Goal: Task Accomplishment & Management: Manage account settings

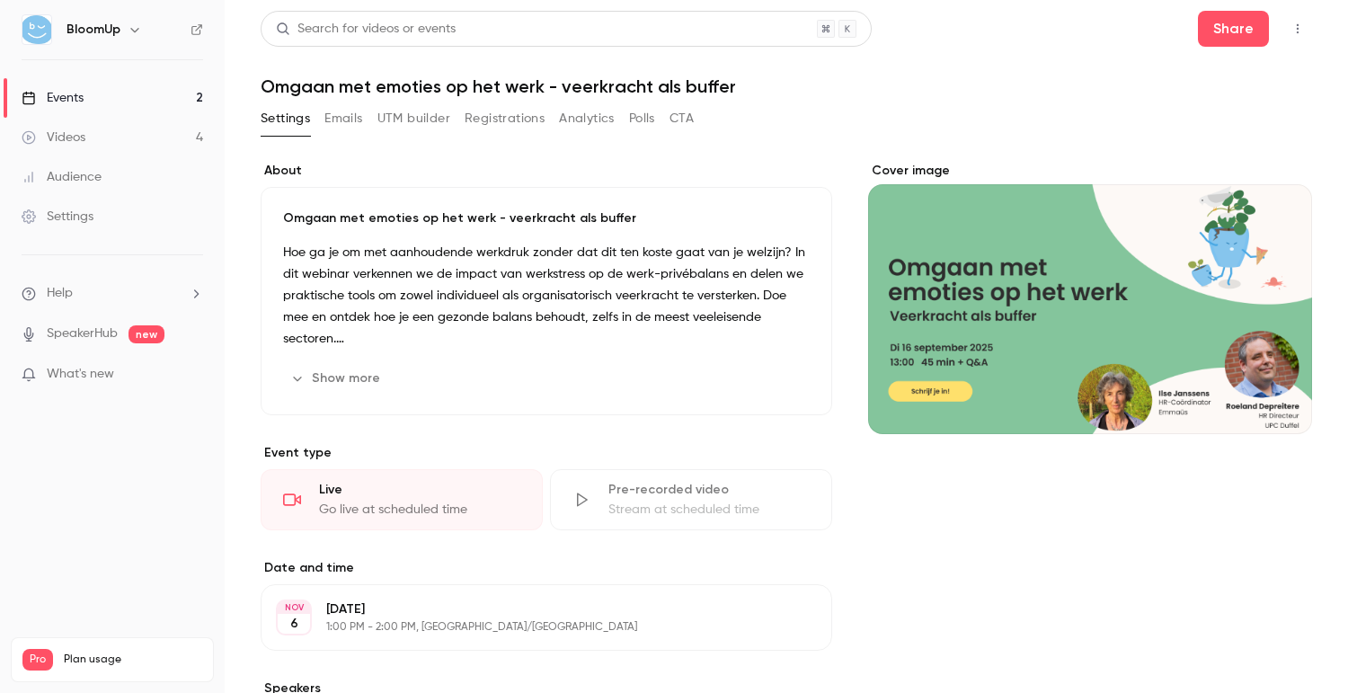
click at [129, 99] on link "Events 2" at bounding box center [112, 98] width 225 height 40
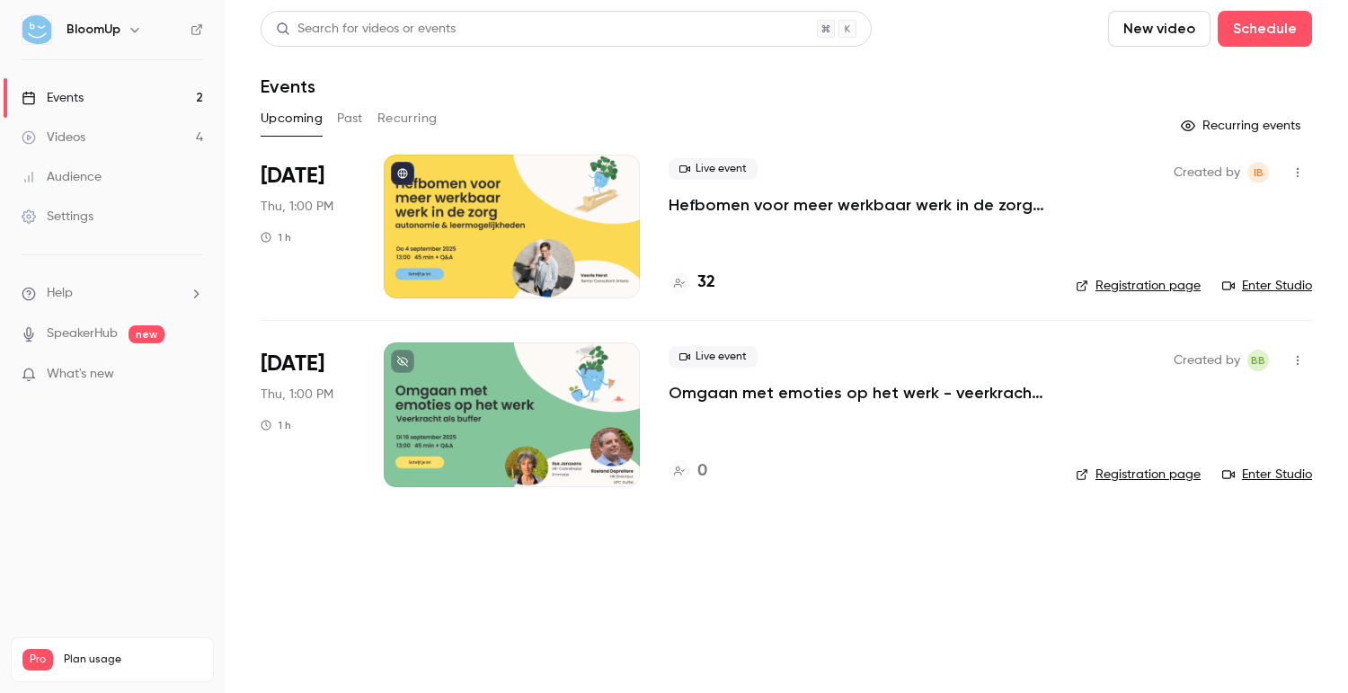
click at [514, 250] on div at bounding box center [512, 227] width 256 height 144
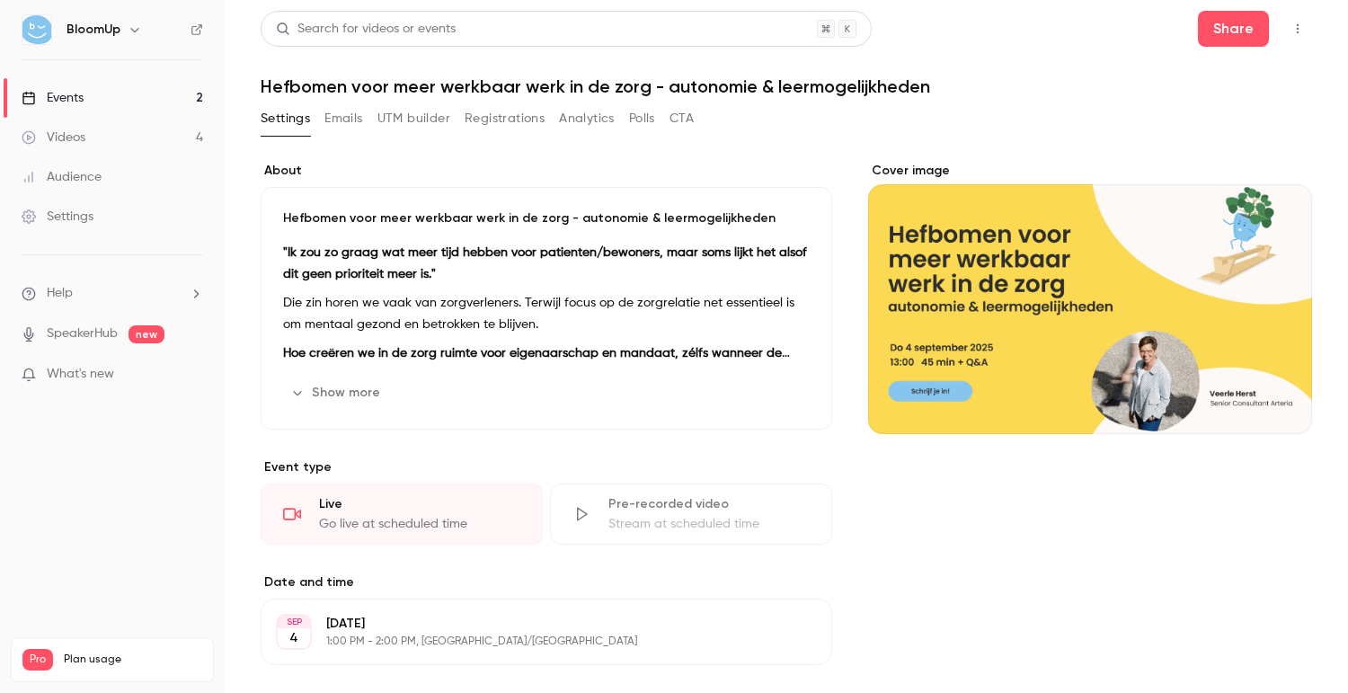
click at [364, 398] on button "Show more" at bounding box center [337, 392] width 108 height 29
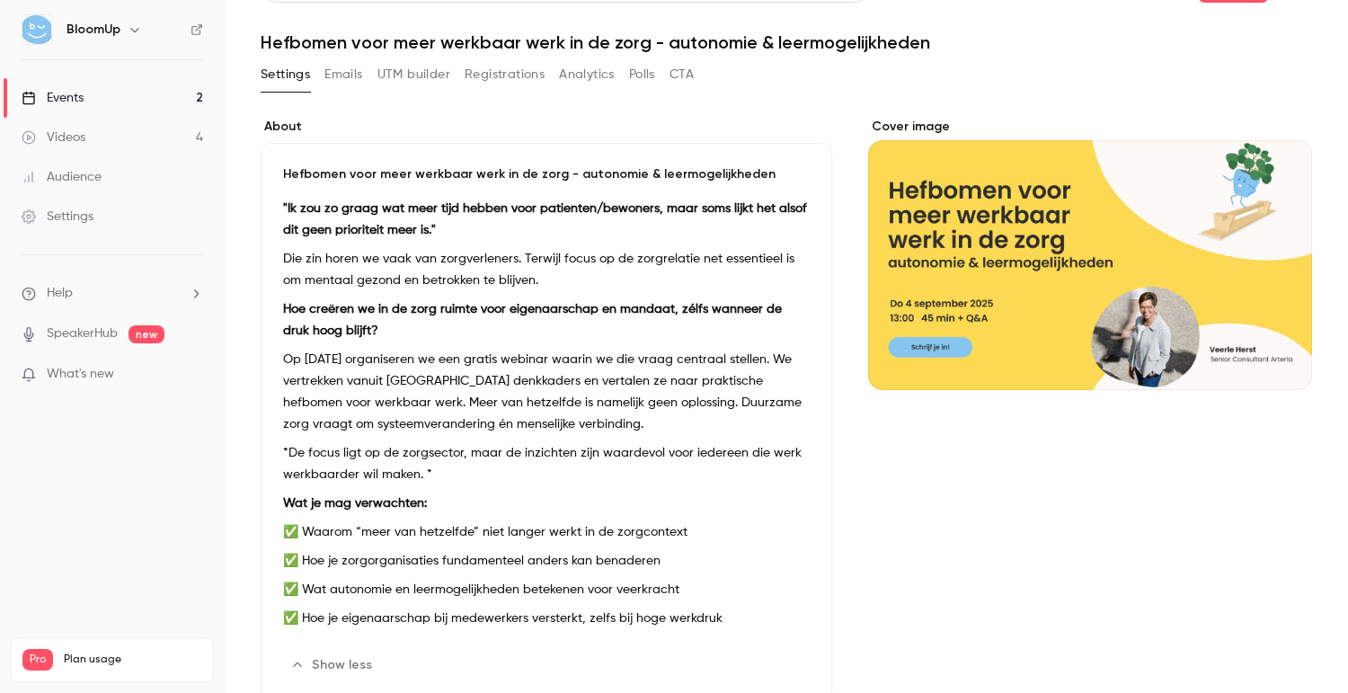
scroll to position [43, 0]
click at [361, 362] on p "Op [DATE] organiseren we een gratis webinar waarin we die vraag centraal stelle…" at bounding box center [546, 393] width 527 height 86
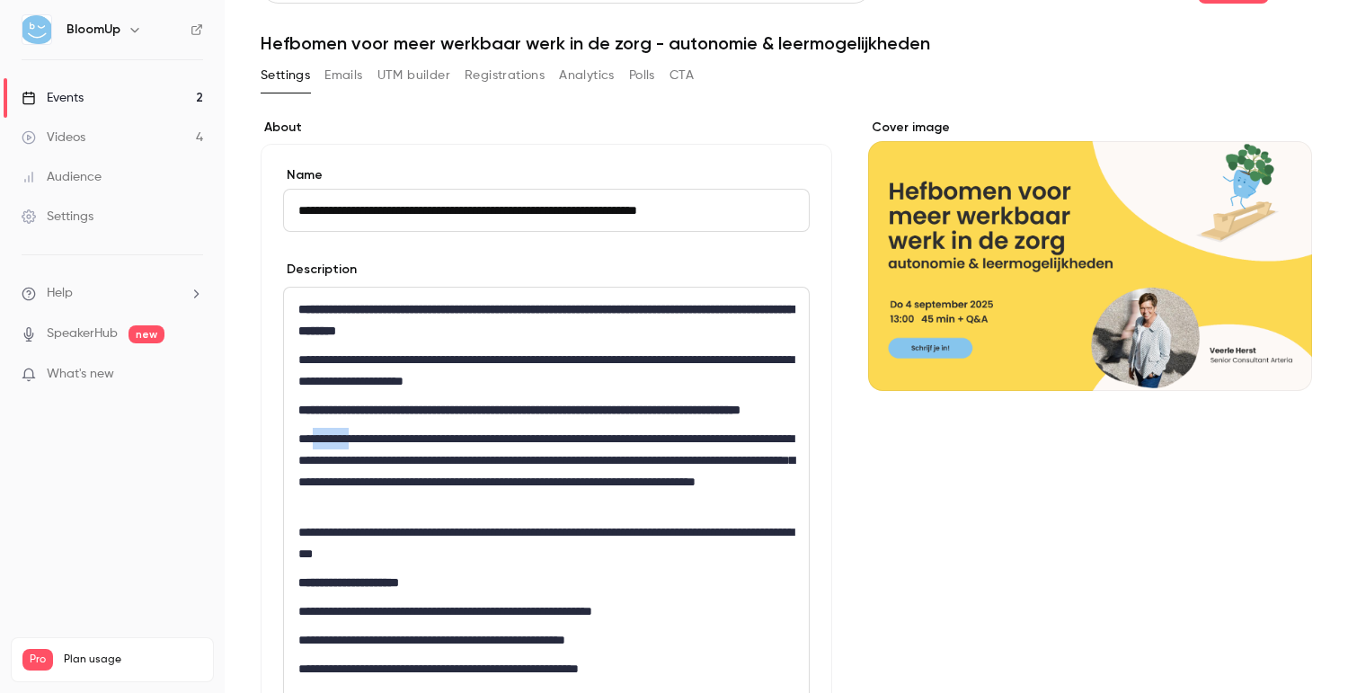
drag, startPoint x: 355, startPoint y: 461, endPoint x: 318, endPoint y: 464, distance: 36.9
click at [318, 464] on p "**********" at bounding box center [546, 471] width 496 height 86
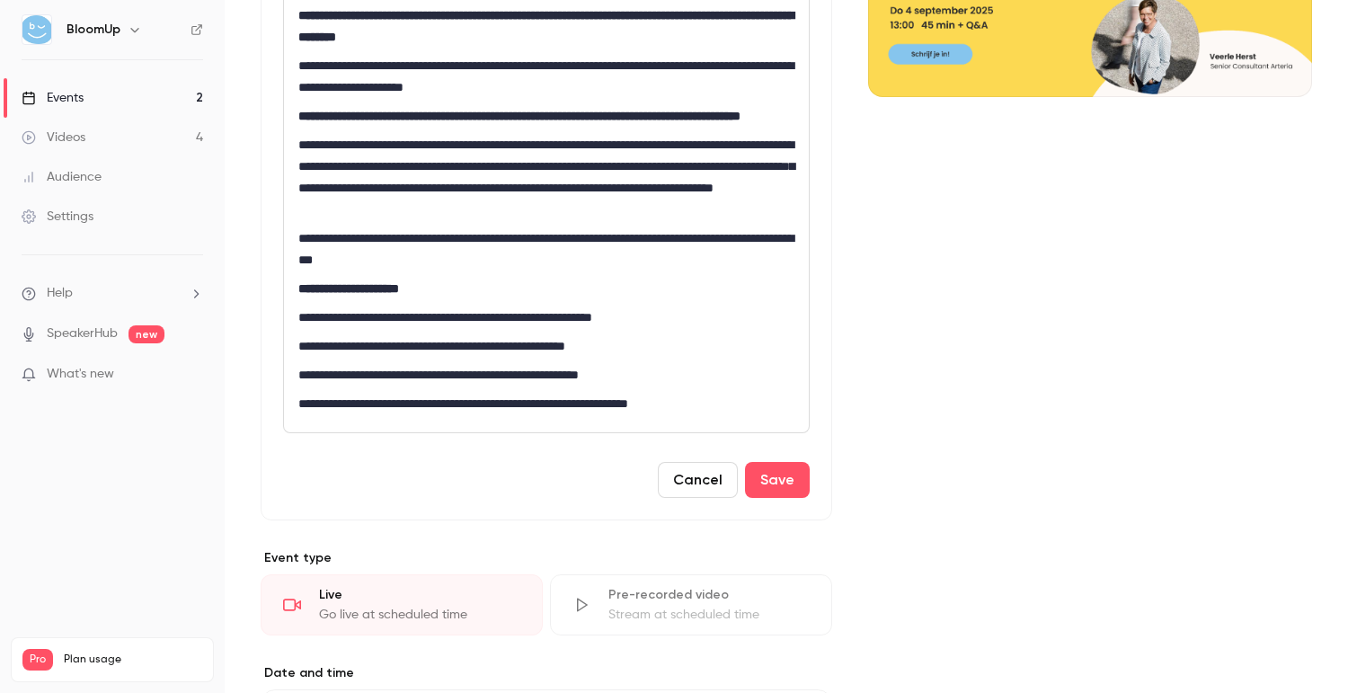
scroll to position [343, 0]
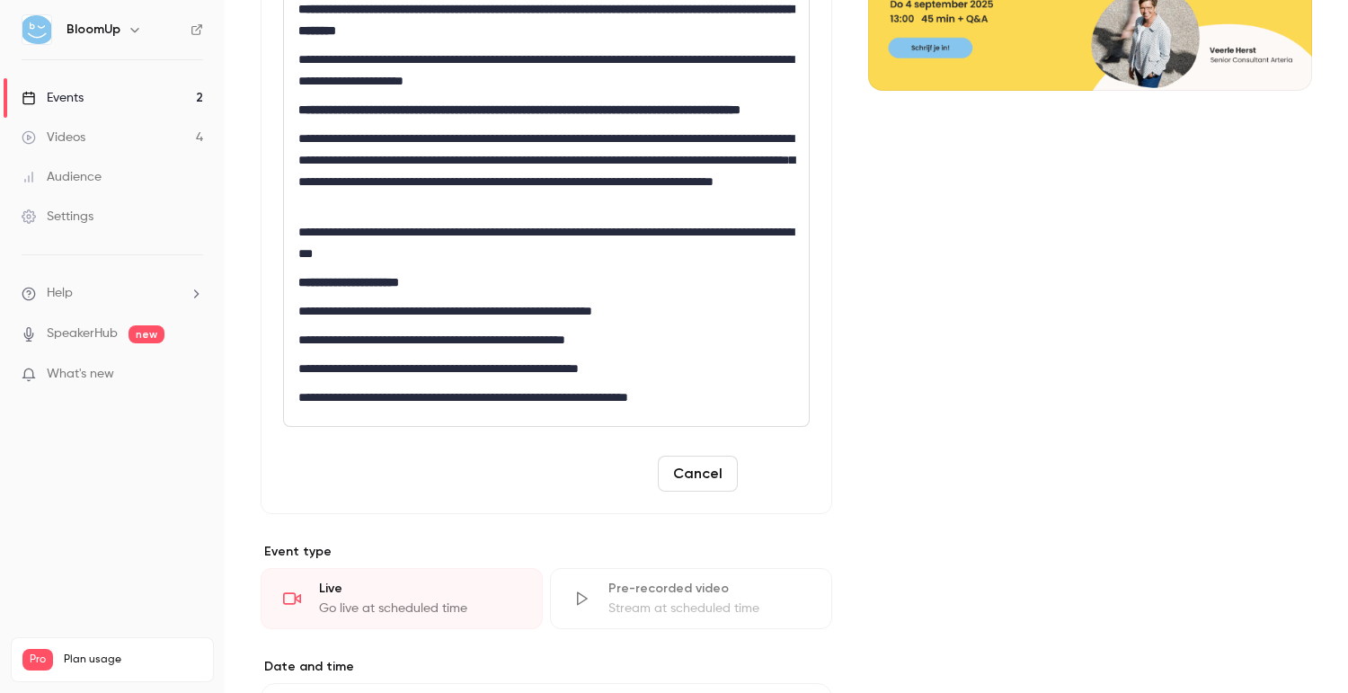
click at [782, 492] on button "Save" at bounding box center [777, 474] width 65 height 36
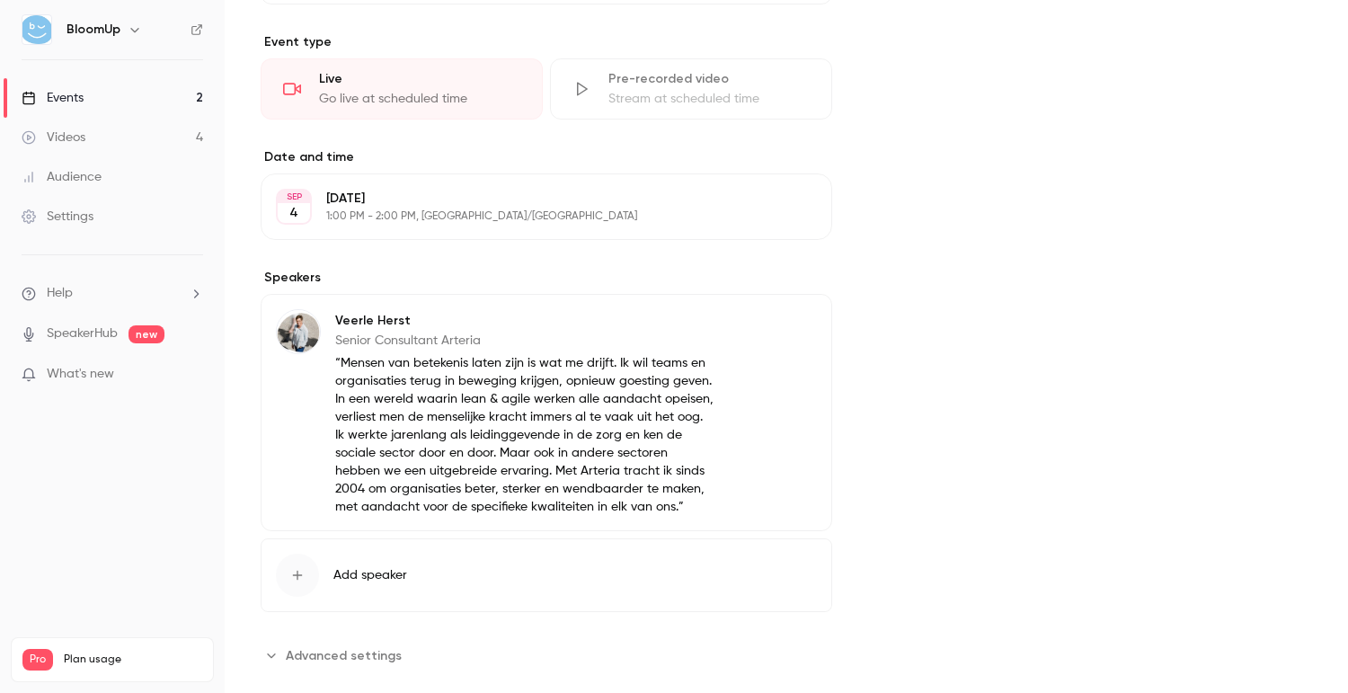
scroll to position [772, 0]
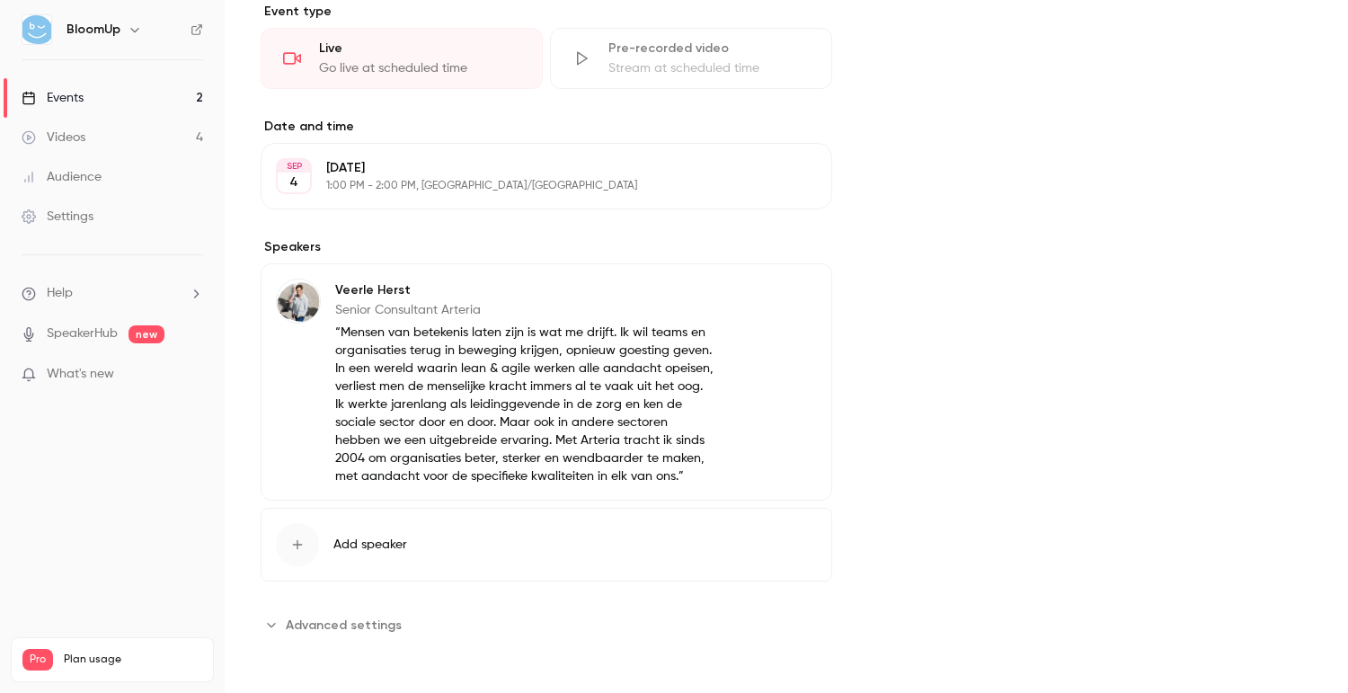
click at [771, 291] on icon "button" at bounding box center [766, 293] width 14 height 14
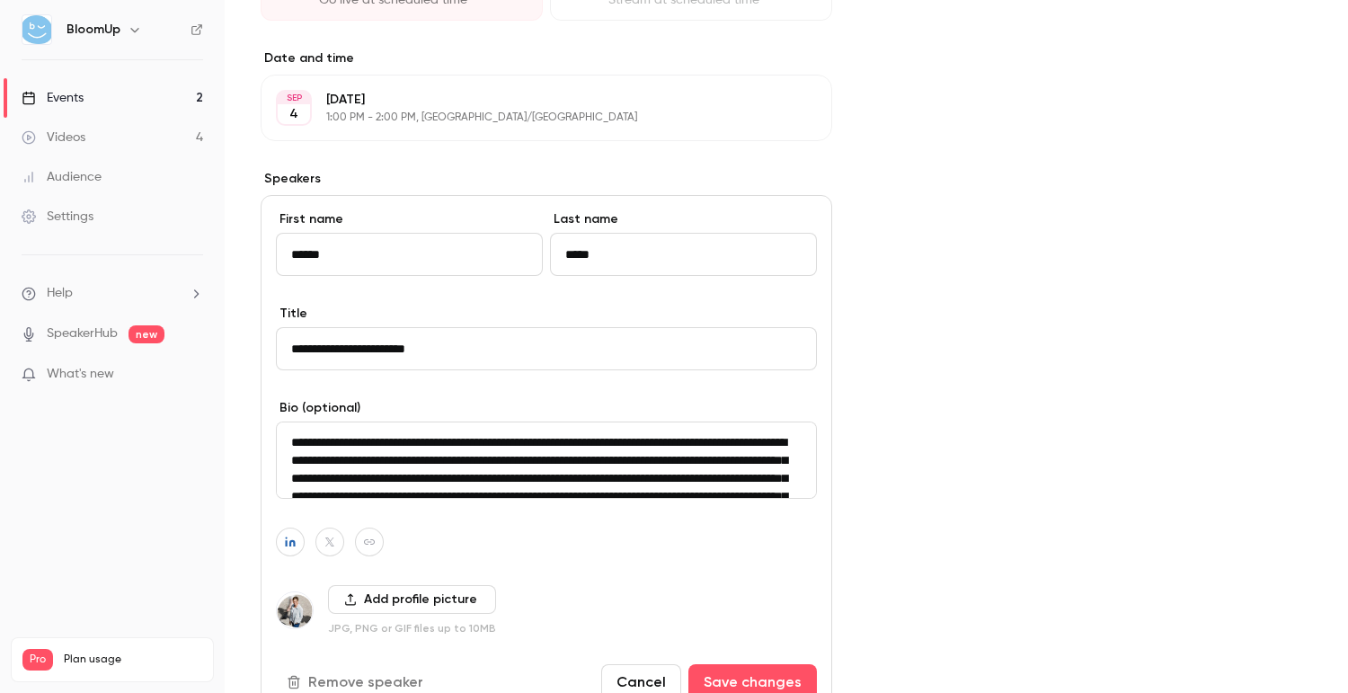
scroll to position [837, 0]
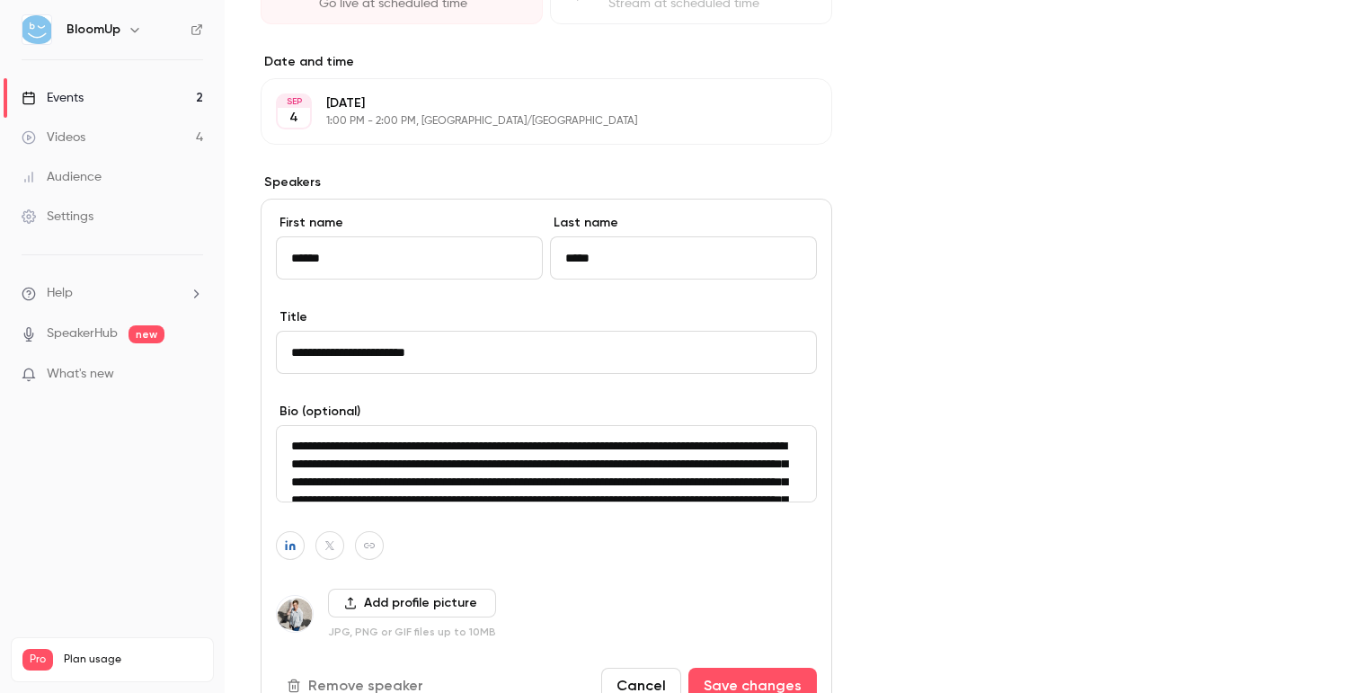
drag, startPoint x: 345, startPoint y: 260, endPoint x: 248, endPoint y: 251, distance: 97.5
click at [248, 252] on main "Search for videos or events Share Hefbomen voor meer werkbaar werk in de zorg -…" at bounding box center [786, 346] width 1123 height 693
type input "******"
drag, startPoint x: 395, startPoint y: 351, endPoint x: 332, endPoint y: 351, distance: 62.9
click at [331, 351] on input "**********" at bounding box center [546, 352] width 541 height 43
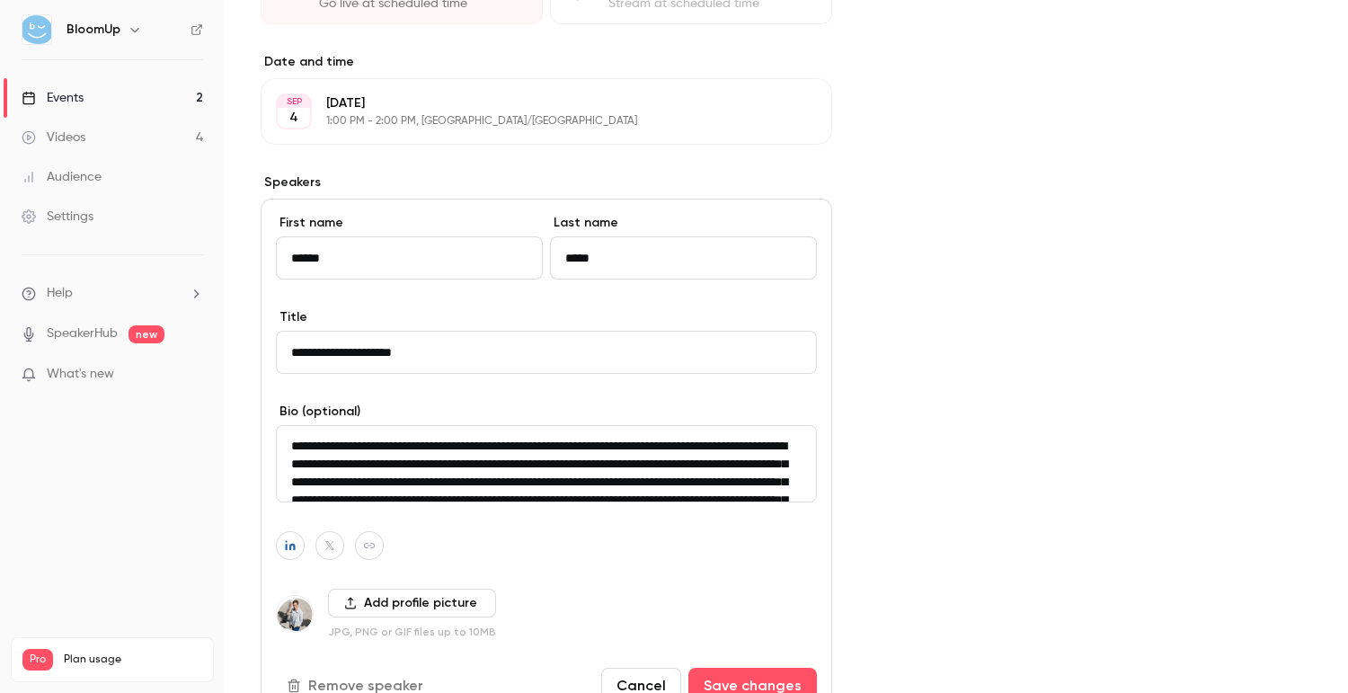
drag, startPoint x: 378, startPoint y: 354, endPoint x: 466, endPoint y: 354, distance: 87.2
click at [466, 354] on input "**********" at bounding box center [546, 352] width 541 height 43
type input "**********"
drag, startPoint x: 625, startPoint y: 258, endPoint x: 536, endPoint y: 258, distance: 89.0
click at [536, 258] on div "First name ****** Last name *****" at bounding box center [546, 261] width 541 height 94
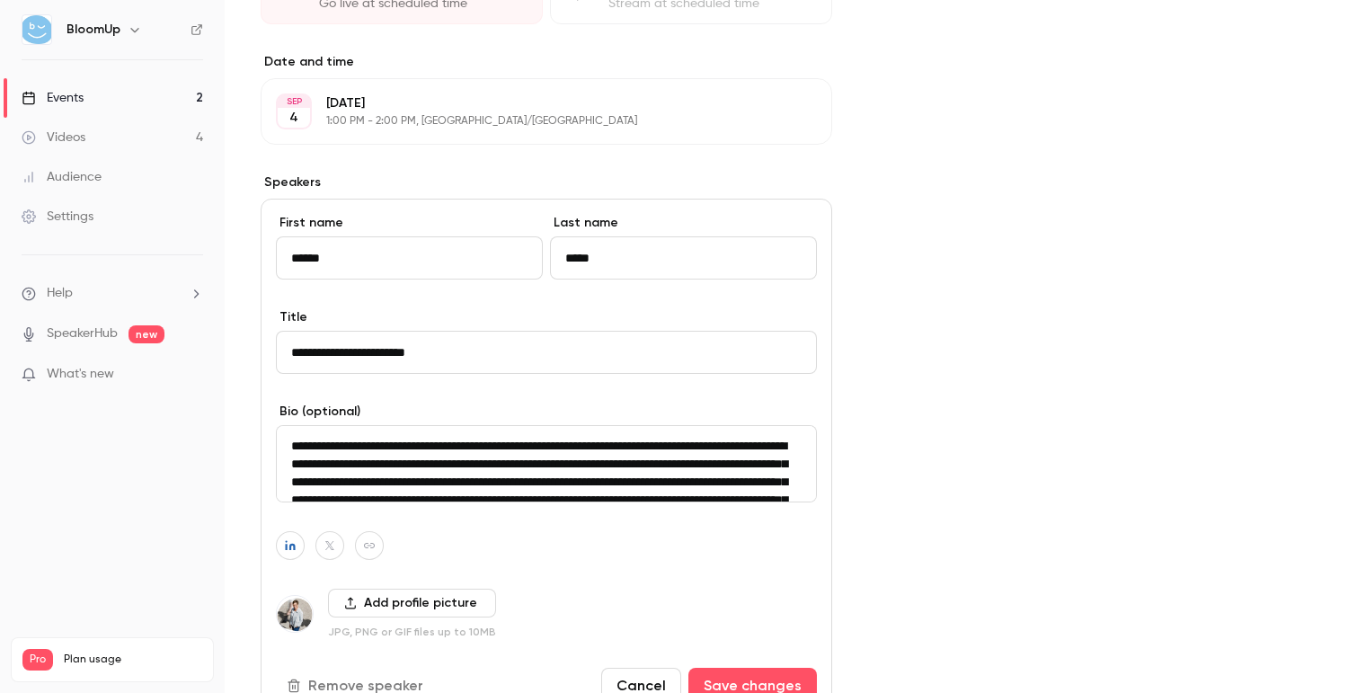
paste input "*****"
type input "**********"
click at [938, 235] on div "Cover image" at bounding box center [1090, 91] width 444 height 1532
drag, startPoint x: 393, startPoint y: 262, endPoint x: 200, endPoint y: 262, distance: 193.2
click at [200, 262] on div "BloomUp Events 2 Videos 4 Audience Settings Help SpeakerHub new What's new Pro …" at bounding box center [674, 346] width 1348 height 693
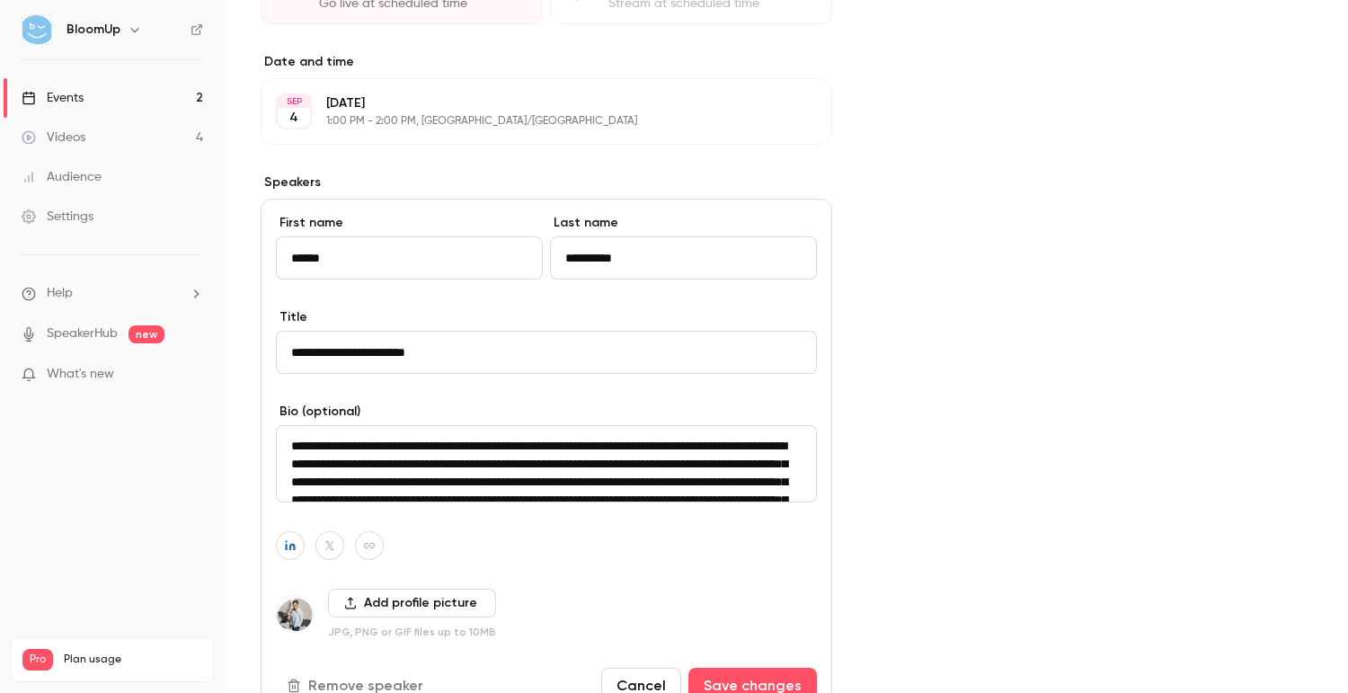
click at [910, 321] on div "Cover image" at bounding box center [1090, 91] width 444 height 1532
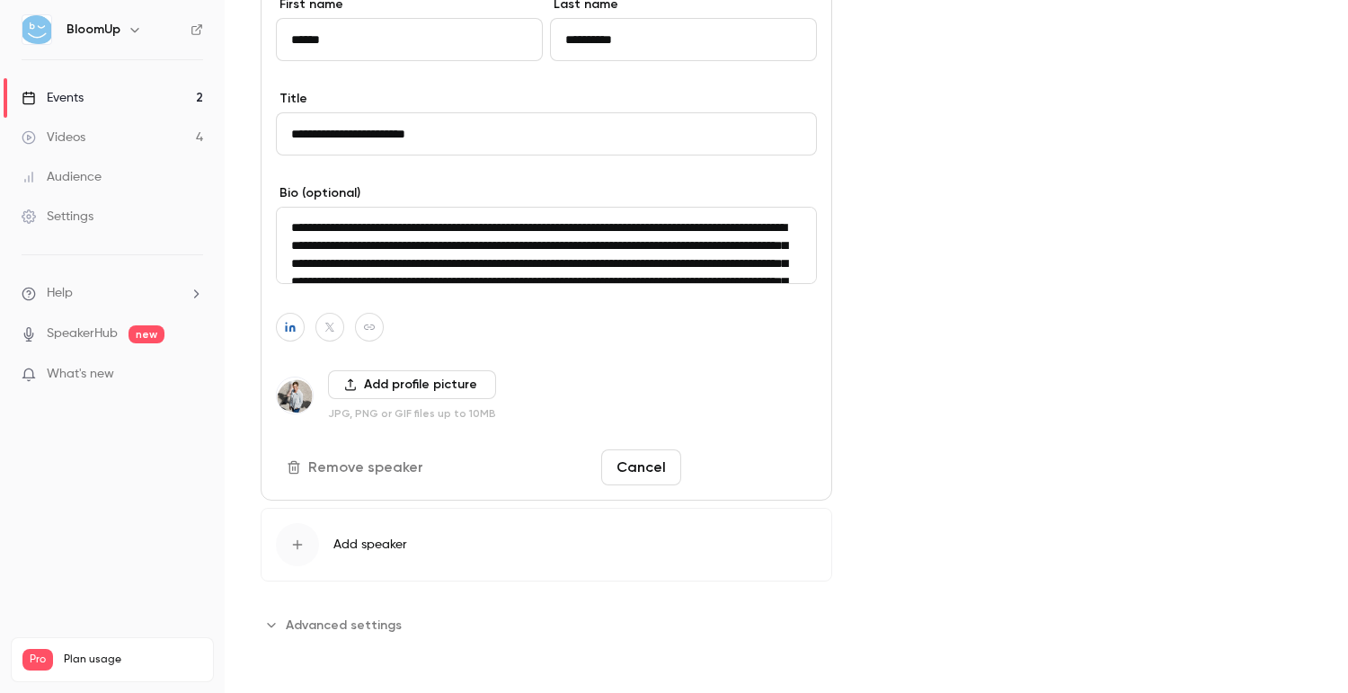
click at [726, 461] on button "Save changes" at bounding box center [752, 467] width 129 height 36
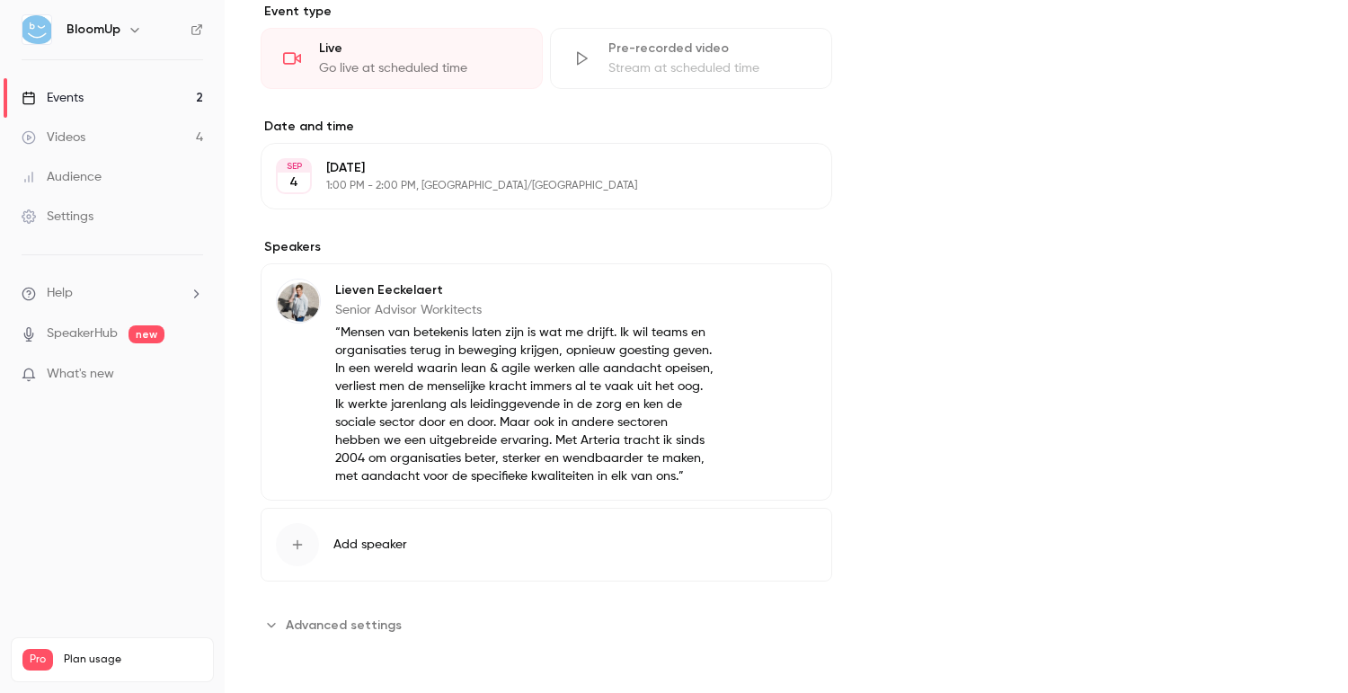
click at [783, 294] on button "Edit" at bounding box center [784, 293] width 66 height 29
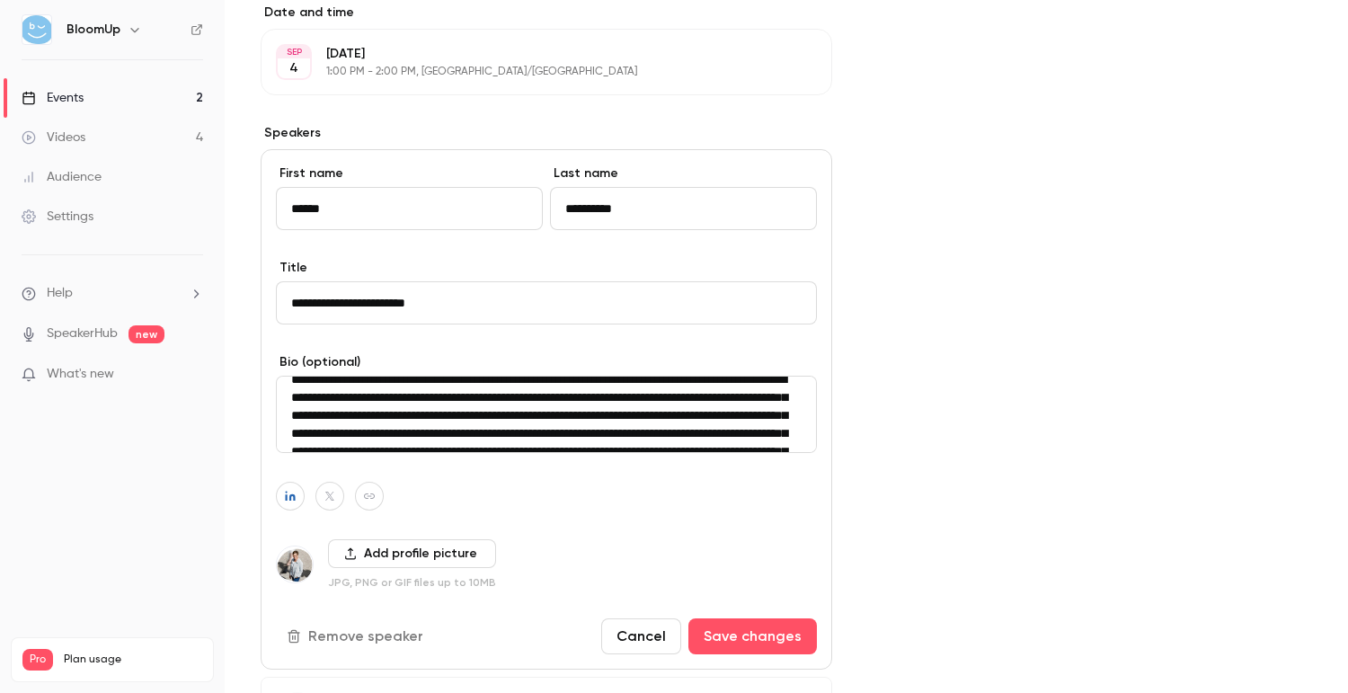
scroll to position [0, 0]
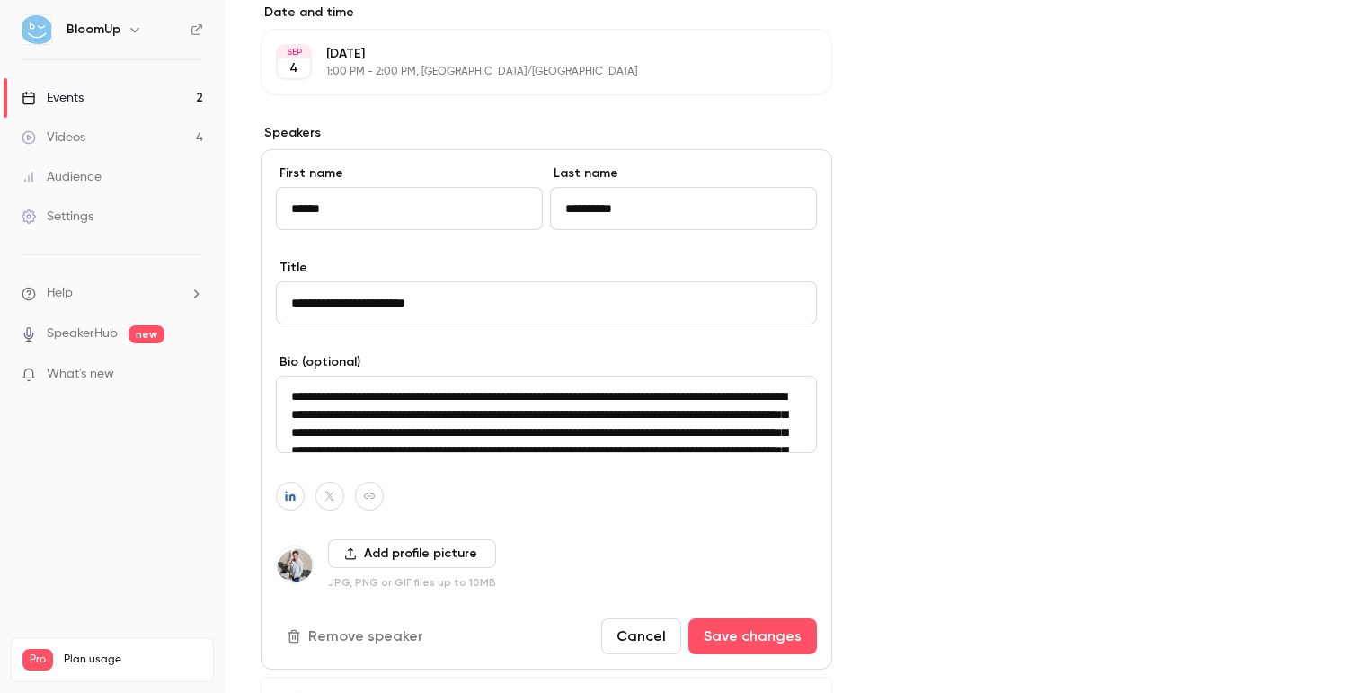
click at [544, 403] on textarea "**********" at bounding box center [546, 414] width 541 height 77
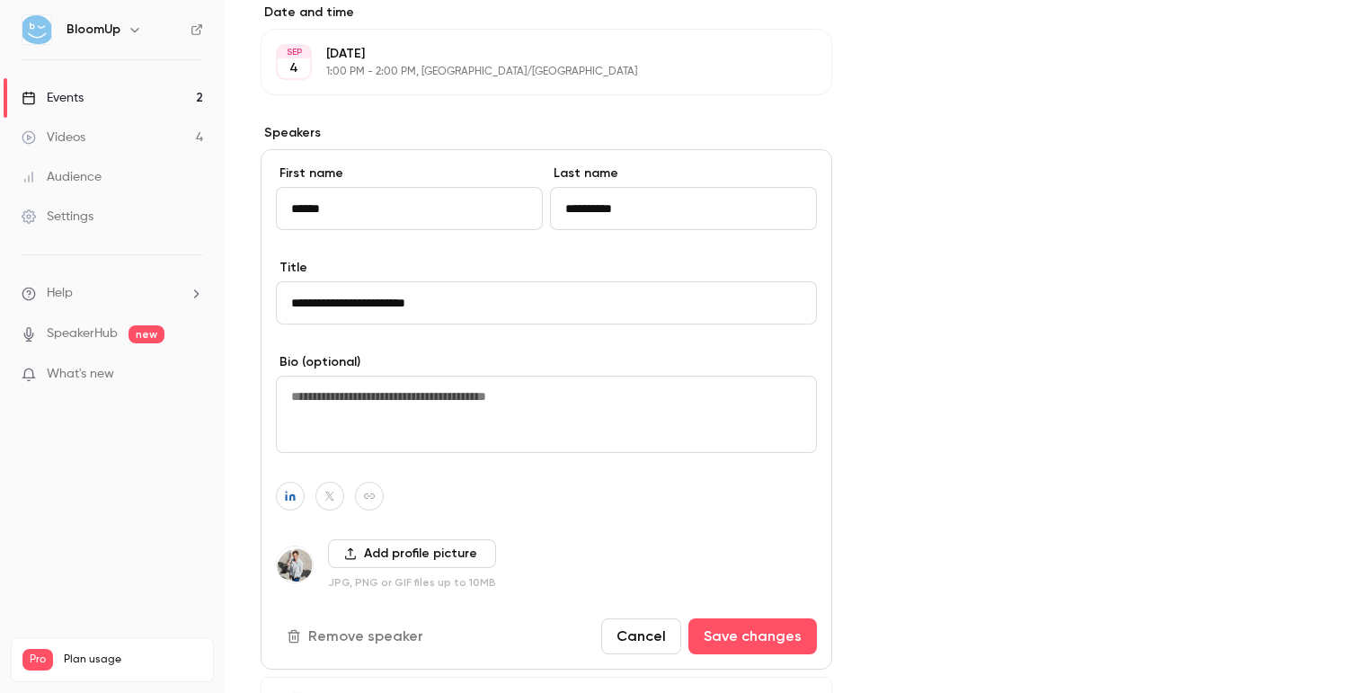
click at [386, 555] on button "Add profile picture" at bounding box center [412, 553] width 168 height 29
click at [372, 554] on button "Add profile picture" at bounding box center [412, 553] width 168 height 29
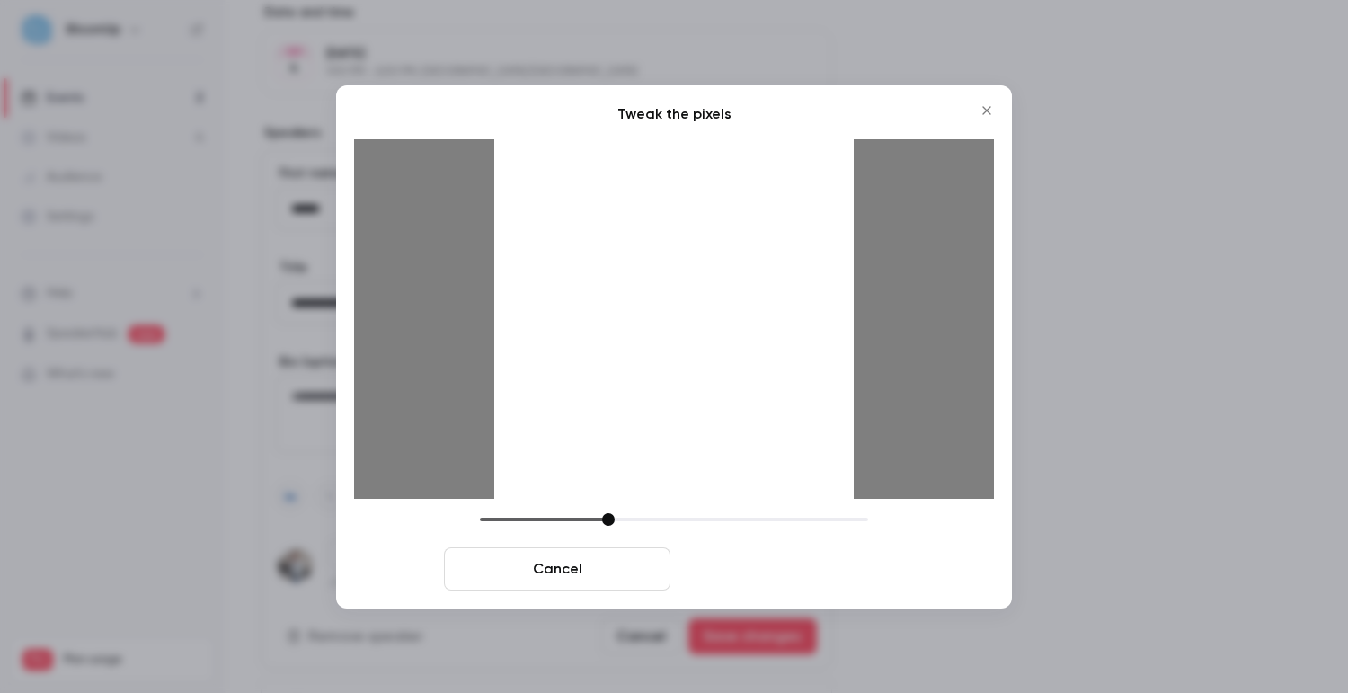
click at [764, 563] on button "Crop and save" at bounding box center [791, 568] width 226 height 43
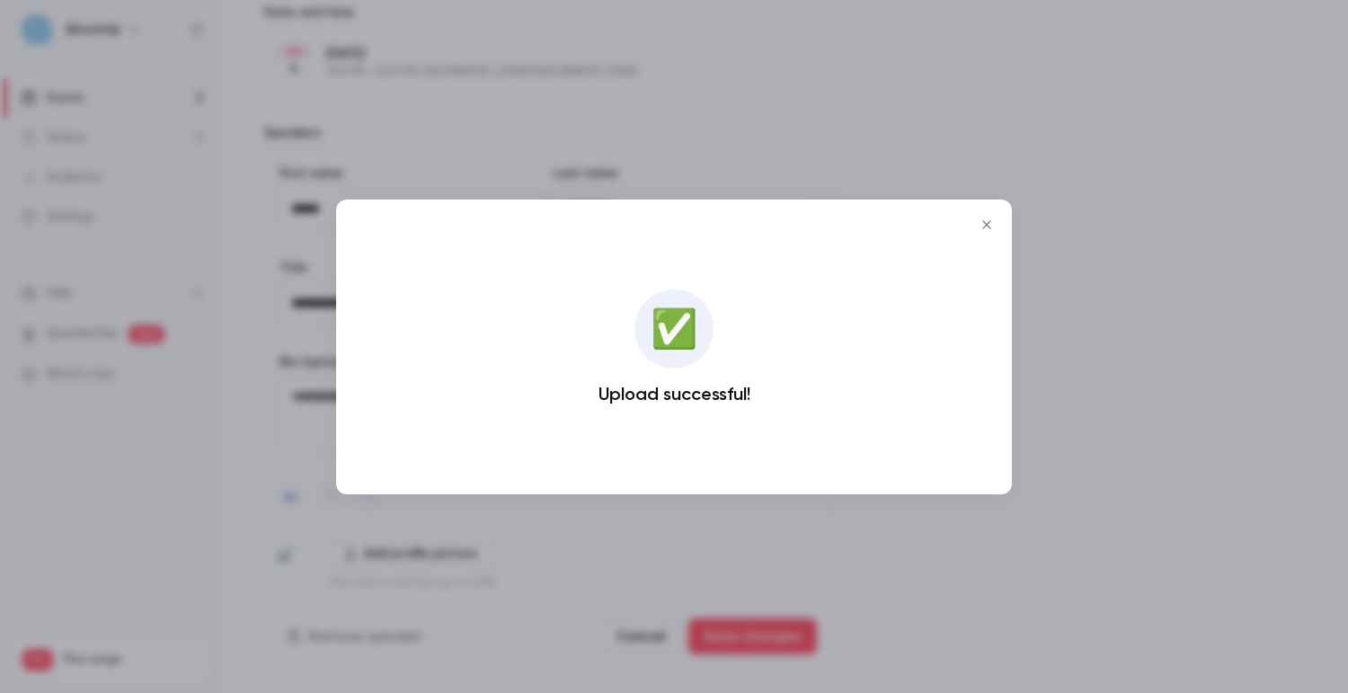
click at [825, 585] on div at bounding box center [674, 346] width 1348 height 693
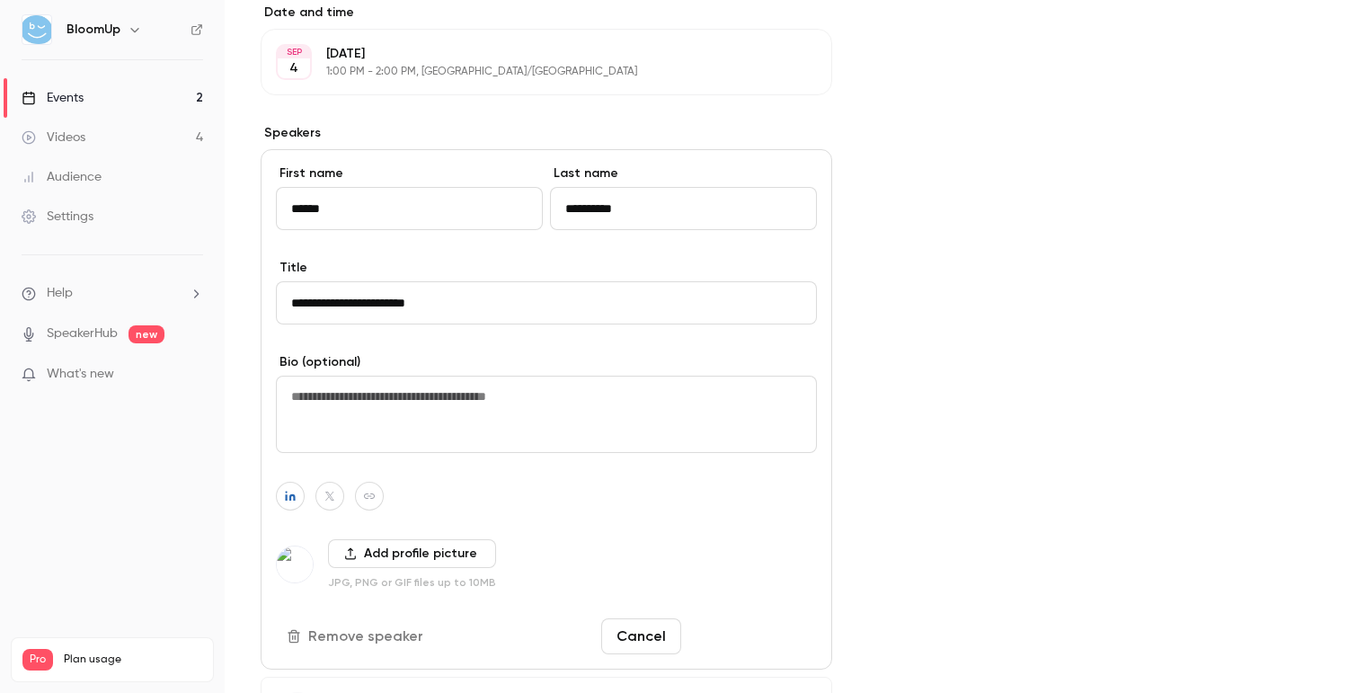
click at [780, 640] on button "Save changes" at bounding box center [752, 636] width 129 height 36
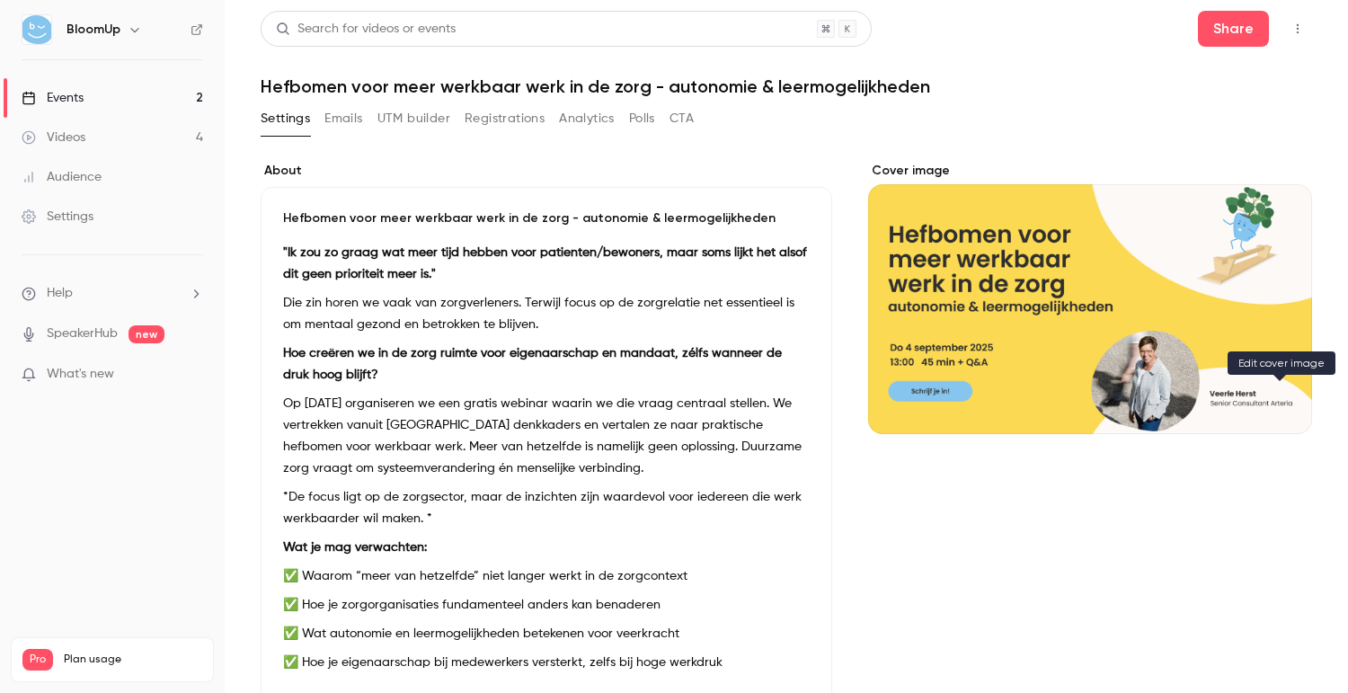
click at [1273, 390] on button "Cover image" at bounding box center [1280, 402] width 36 height 36
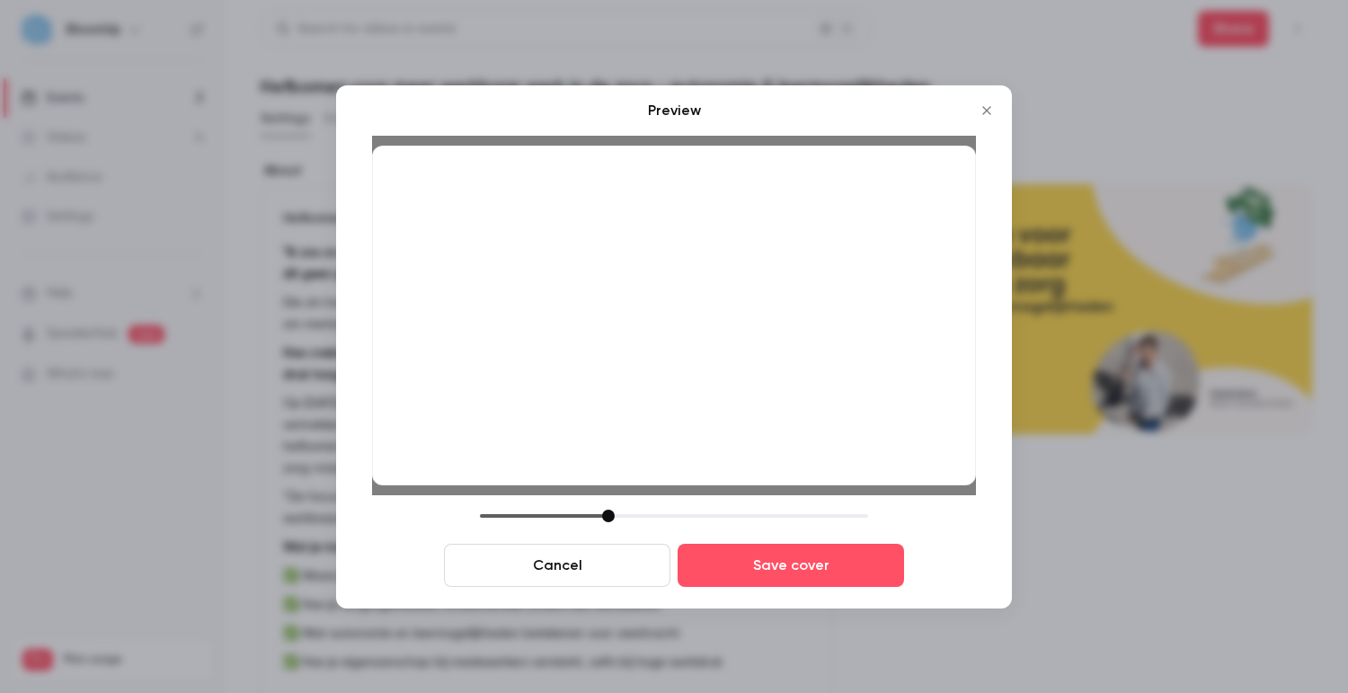
click at [591, 571] on button "Cancel" at bounding box center [557, 565] width 226 height 43
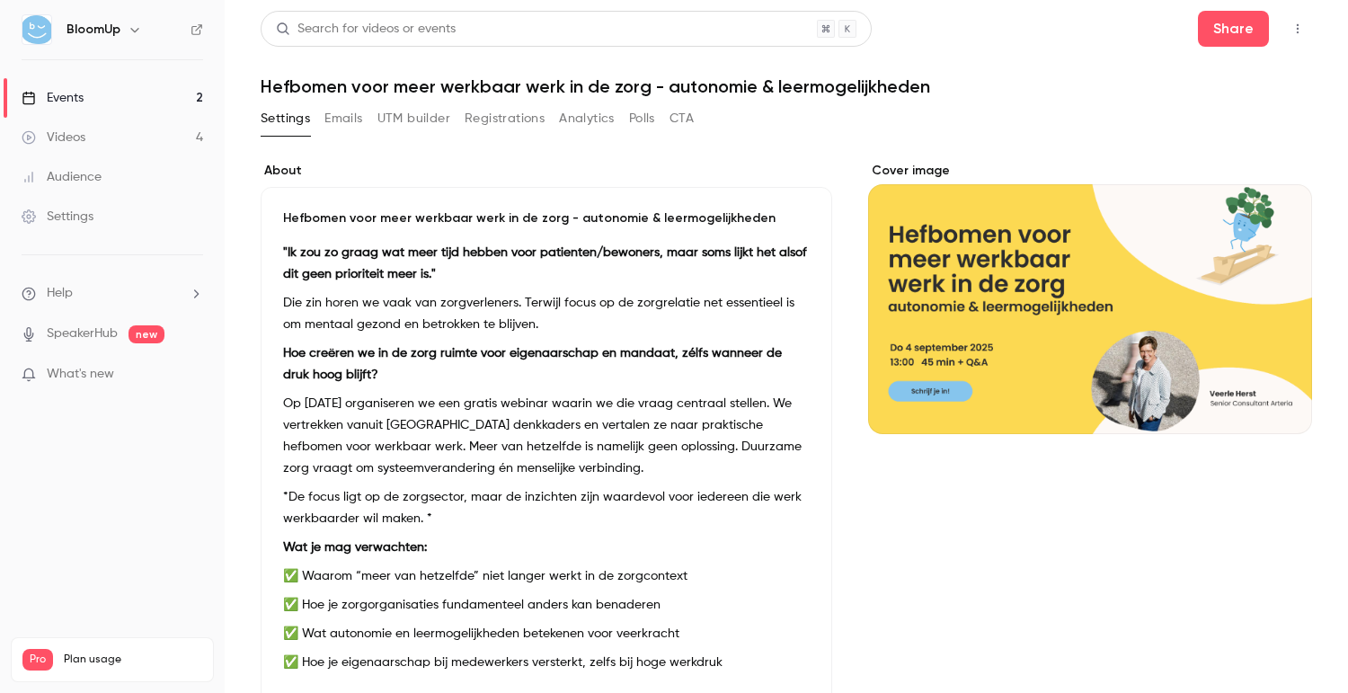
click at [1272, 400] on icon "Cover image" at bounding box center [1280, 402] width 20 height 14
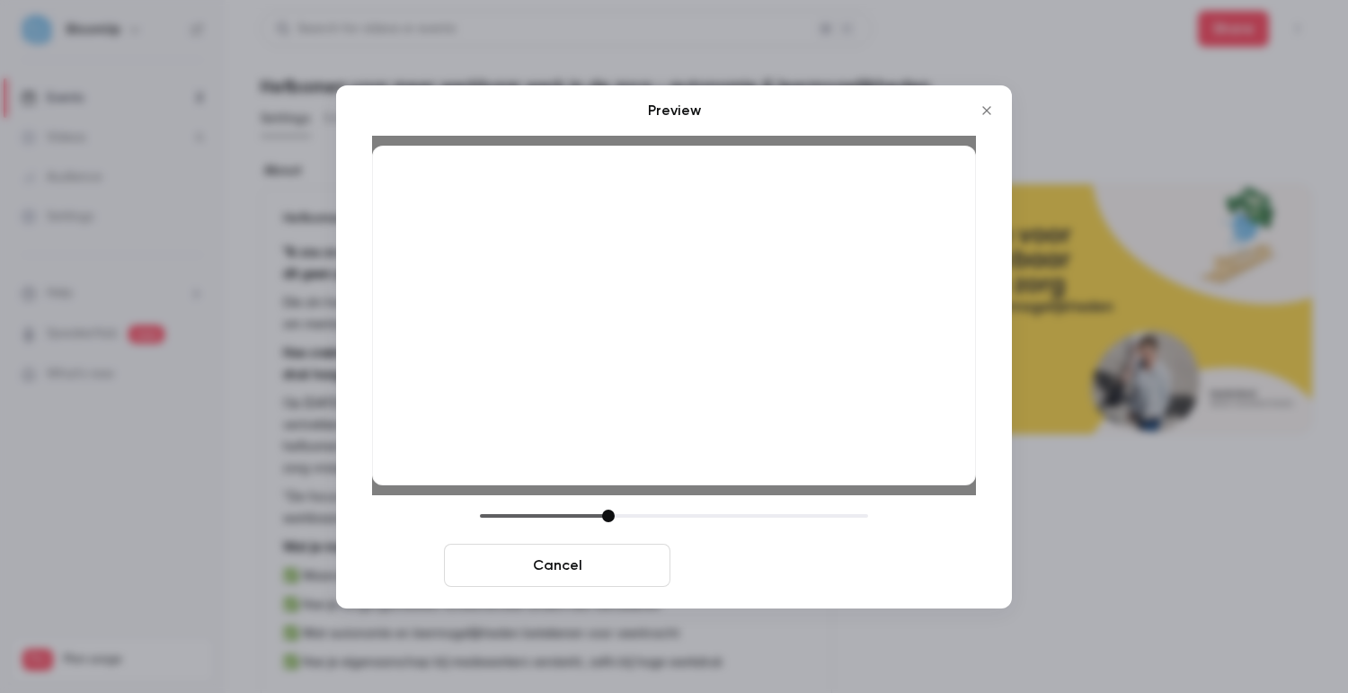
click at [771, 567] on button "Save cover" at bounding box center [791, 565] width 226 height 43
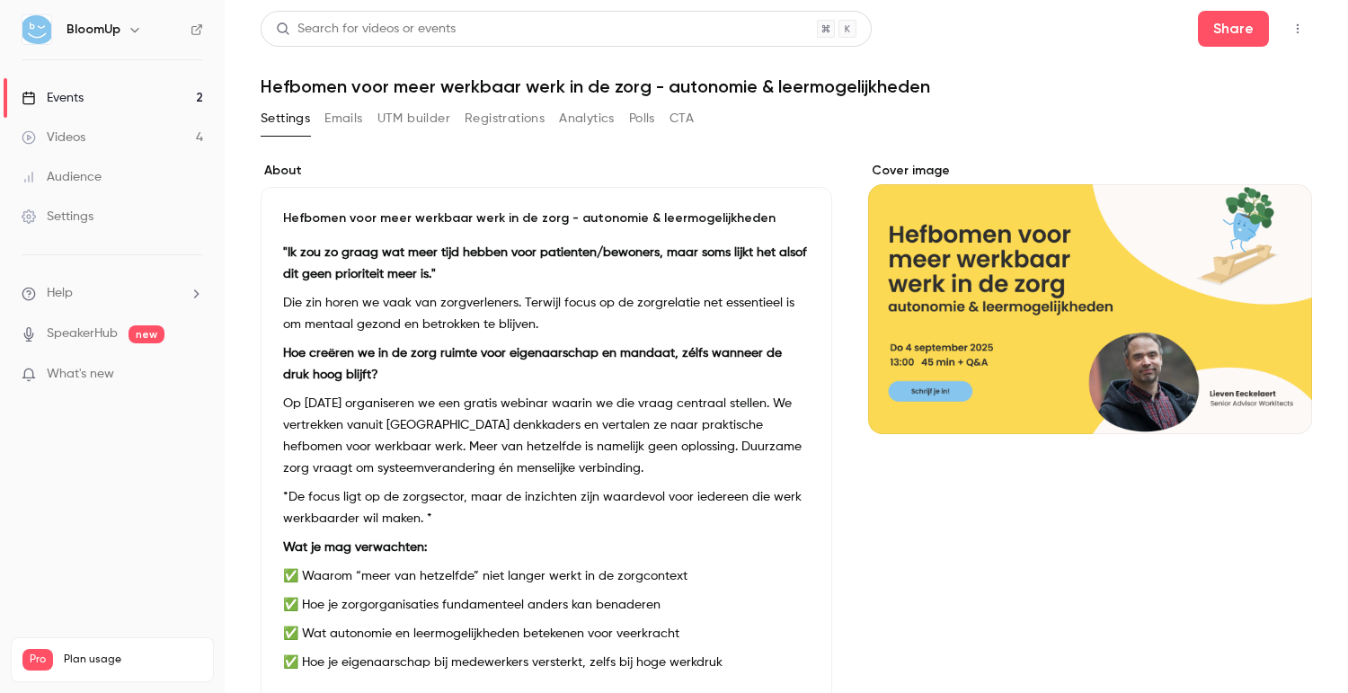
click at [167, 93] on link "Events 2" at bounding box center [112, 98] width 225 height 40
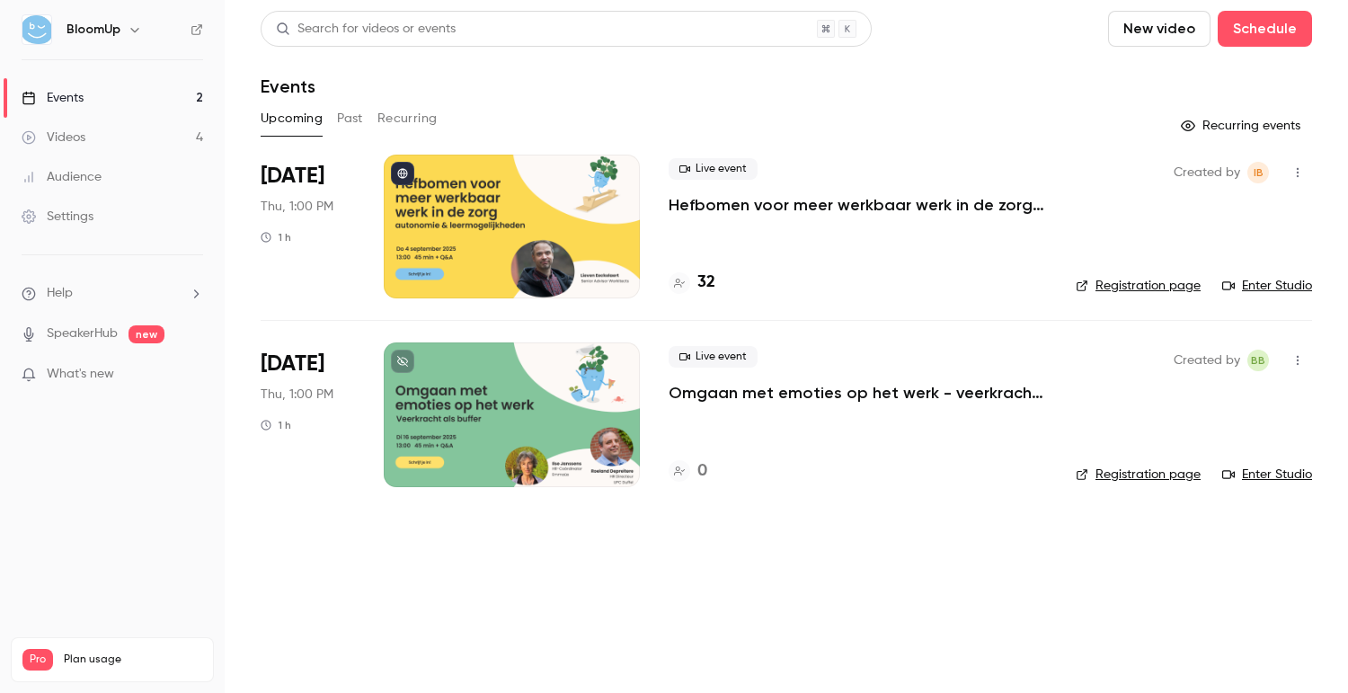
click at [1125, 291] on link "Registration page" at bounding box center [1138, 286] width 125 height 18
click at [1134, 283] on link "Registration page" at bounding box center [1138, 286] width 125 height 18
click at [806, 221] on div "Live event Hefbomen voor meer werkbaar werk in de zorg - autonomie & leermogeli…" at bounding box center [858, 227] width 378 height 144
click at [794, 208] on p "Hefbomen voor meer werkbaar werk in de zorg - autonomie & leermogelijkheden" at bounding box center [858, 205] width 378 height 22
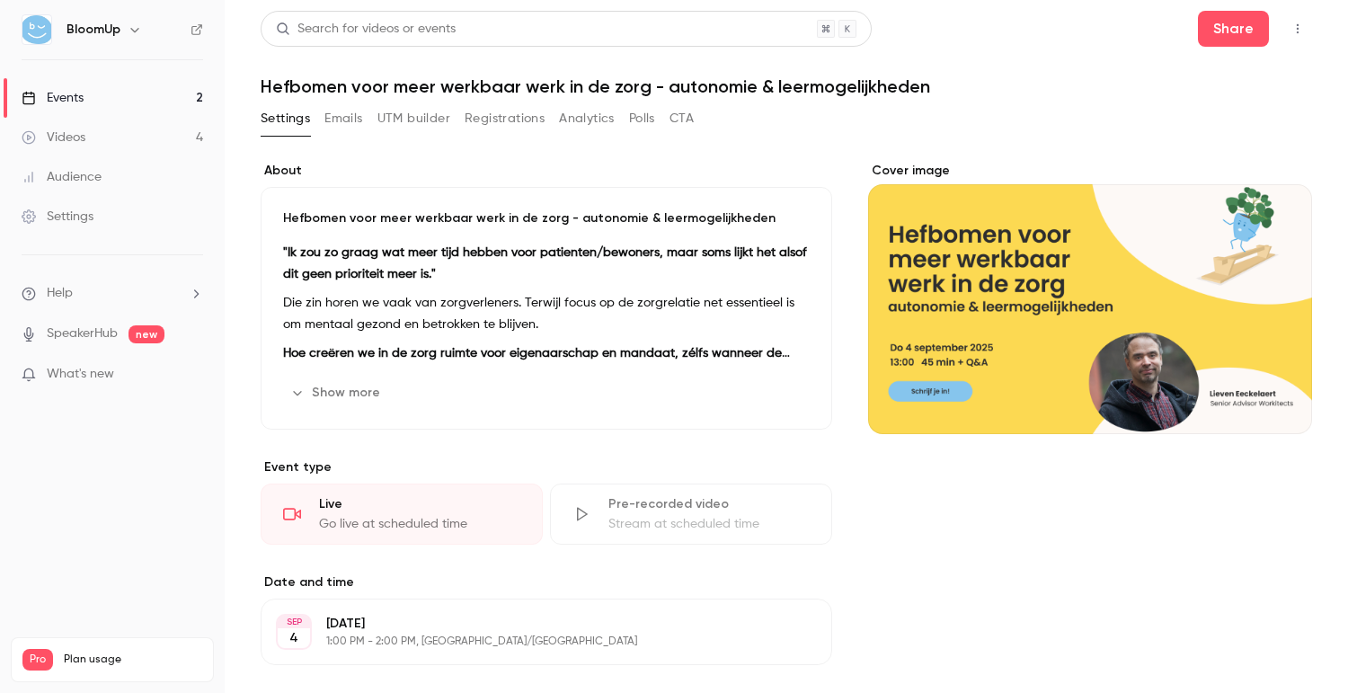
click at [534, 116] on button "Registrations" at bounding box center [505, 118] width 80 height 29
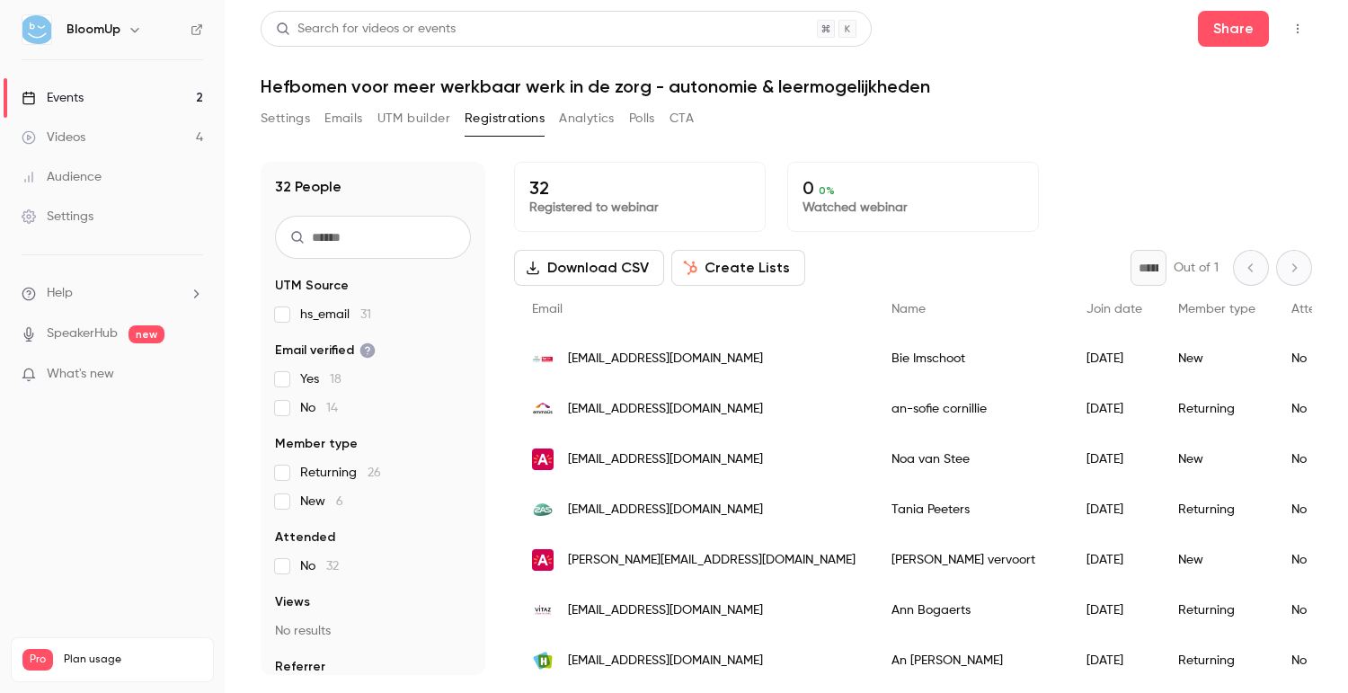
click at [717, 267] on button "Create Lists" at bounding box center [738, 268] width 134 height 36
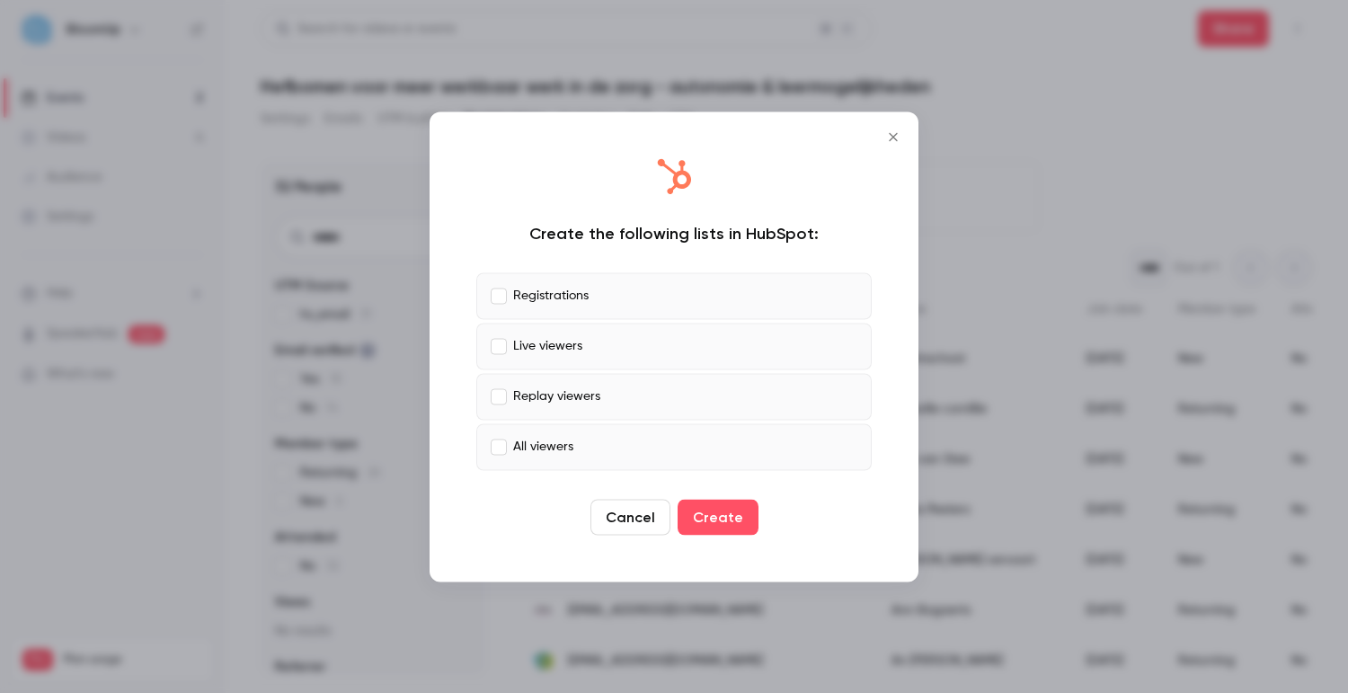
click at [524, 349] on p "Live viewers" at bounding box center [547, 346] width 69 height 19
click at [518, 387] on p "Replay viewers" at bounding box center [556, 396] width 87 height 19
click at [663, 452] on label "All viewers" at bounding box center [673, 446] width 395 height 47
click at [719, 513] on button "Create" at bounding box center [718, 517] width 81 height 36
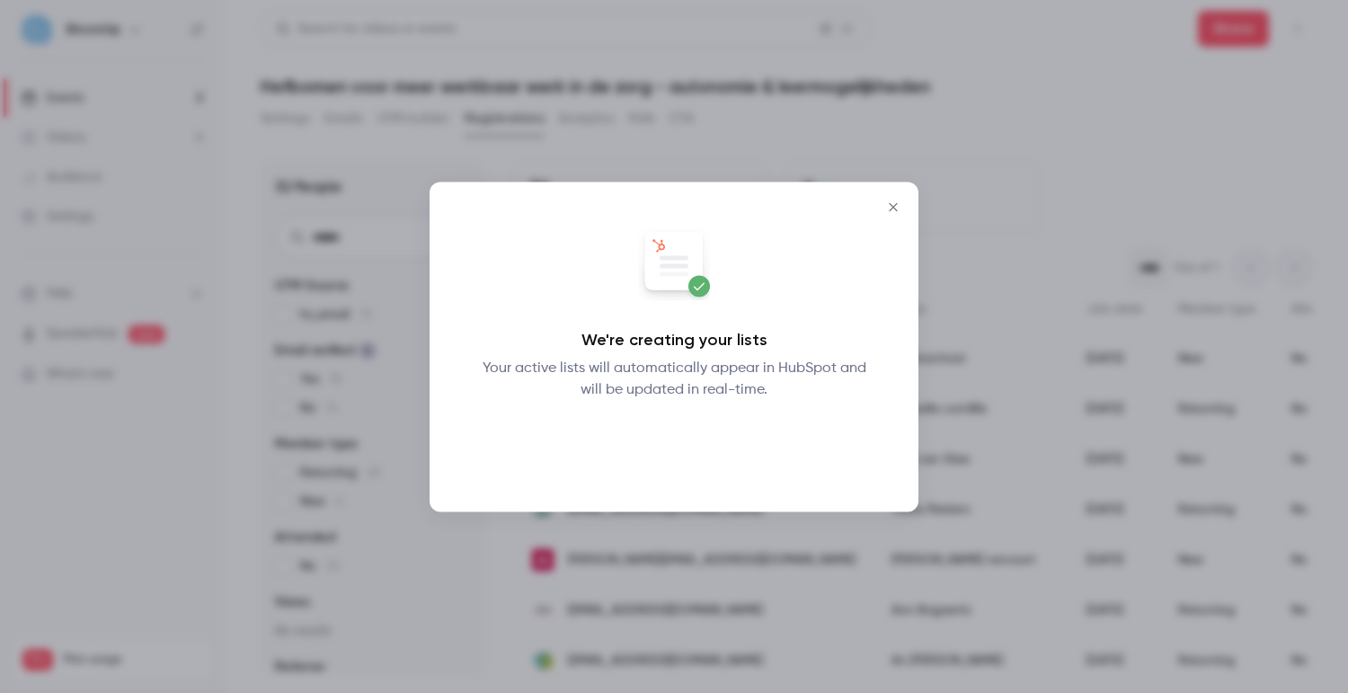
click at [686, 448] on button "Okay" at bounding box center [675, 447] width 66 height 36
